Goal: Task Accomplishment & Management: Use online tool/utility

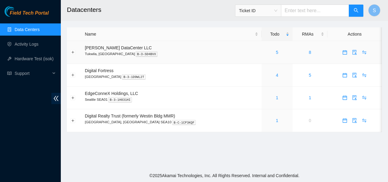
click at [265, 53] on div "5" at bounding box center [277, 52] width 24 height 7
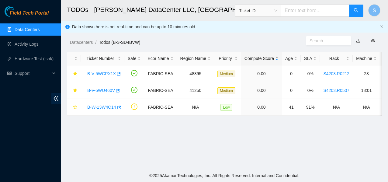
click at [270, 55] on div "Compute Score" at bounding box center [261, 58] width 34 height 7
click at [162, 150] on main "TODOs - Sabey DataCenter LLC, Tukwila, WA Ticket ID S Data shown here is not re…" at bounding box center [224, 84] width 327 height 169
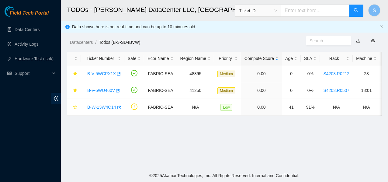
click at [221, 146] on main "TODOs - Sabey DataCenter LLC, Tukwila, WA Ticket ID S Data shown here is not re…" at bounding box center [224, 84] width 327 height 169
click at [169, 160] on main "TODOs - [PERSON_NAME] DataCenter LLC, [GEOGRAPHIC_DATA], [GEOGRAPHIC_DATA] Tick…" at bounding box center [224, 84] width 327 height 169
click at [135, 166] on main "TODOs - [PERSON_NAME] DataCenter LLC, [GEOGRAPHIC_DATA], [GEOGRAPHIC_DATA] Tick…" at bounding box center [224, 84] width 327 height 169
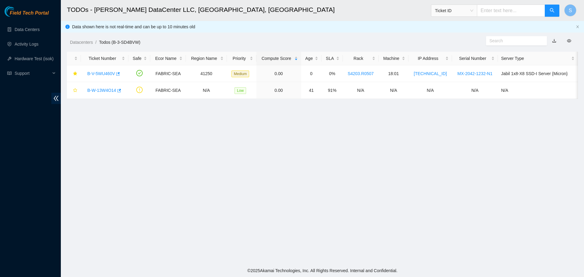
click at [226, 134] on main "TODOs - Sabey DataCenter LLC, Tukwila, WA Ticket ID S Data shown here is not re…" at bounding box center [322, 132] width 523 height 264
click at [295, 151] on main "TODOs - Sabey DataCenter LLC, Tukwila, WA Ticket ID S Data shown here is not re…" at bounding box center [322, 132] width 523 height 264
click at [100, 74] on link "B-V-5WU460V" at bounding box center [101, 73] width 28 height 5
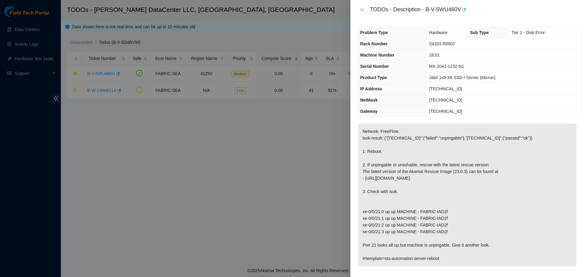
click at [216, 144] on div at bounding box center [292, 138] width 584 height 277
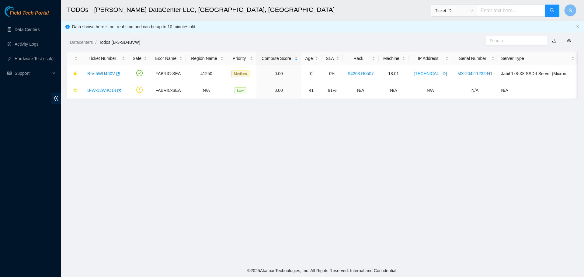
click at [224, 144] on main "TODOs - [PERSON_NAME] DataCenter LLC, [GEOGRAPHIC_DATA], [GEOGRAPHIC_DATA] Tick…" at bounding box center [322, 132] width 523 height 264
click at [96, 141] on main "TODOs - [PERSON_NAME] DataCenter LLC, [GEOGRAPHIC_DATA], [GEOGRAPHIC_DATA] Tick…" at bounding box center [322, 132] width 523 height 264
